Goal: Information Seeking & Learning: Learn about a topic

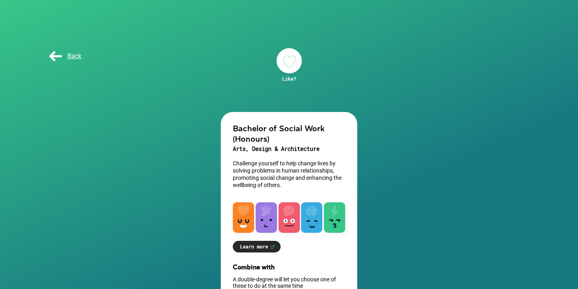
click at [284, 60] on div at bounding box center [289, 60] width 25 height 25
click at [62, 56] on span "Back" at bounding box center [64, 56] width 34 height 8
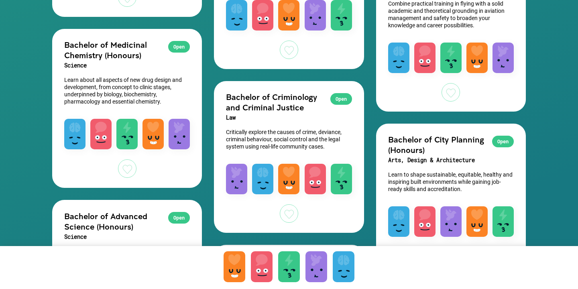
scroll to position [1406, 0]
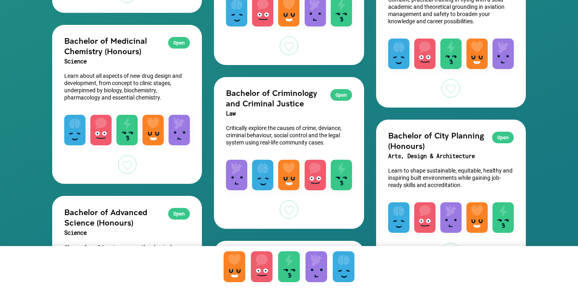
click at [296, 211] on div at bounding box center [289, 209] width 18 height 18
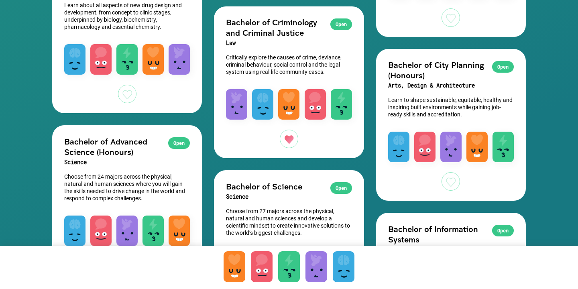
scroll to position [1457, 0]
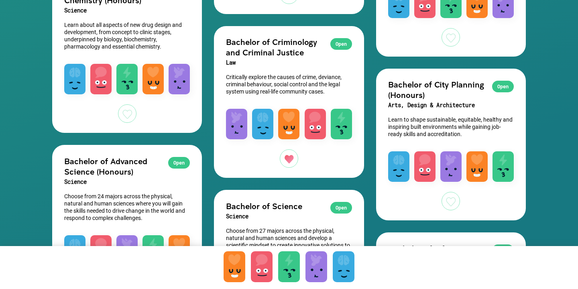
click at [285, 43] on h2 "Bachelor of Criminology and Criminal Justice" at bounding box center [289, 47] width 126 height 21
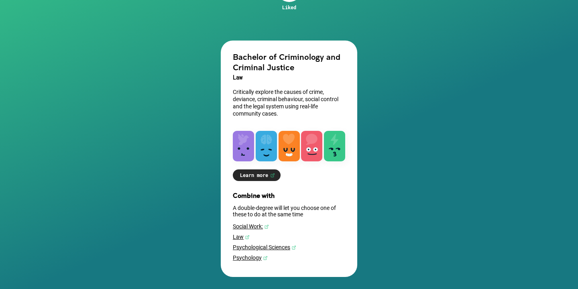
scroll to position [73, 0]
click at [262, 174] on link "Learn more" at bounding box center [257, 175] width 48 height 12
